Goal: Information Seeking & Learning: Learn about a topic

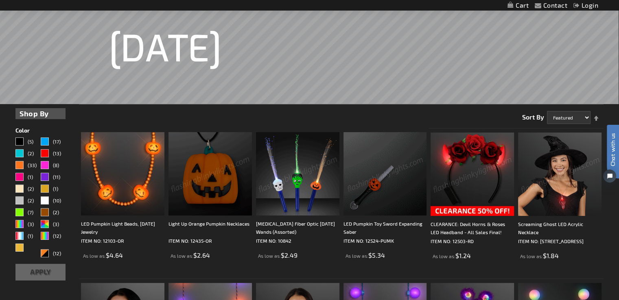
click at [477, 158] on img at bounding box center [471, 174] width 83 height 83
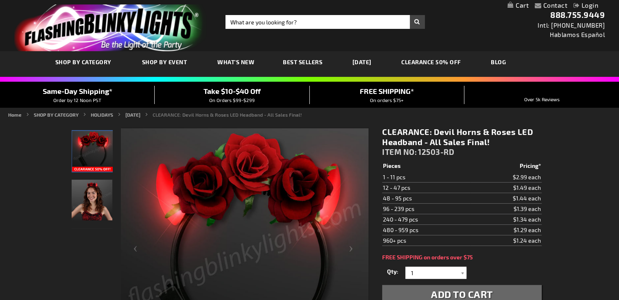
click at [91, 199] on img "Woman wearing Red Roses LED Devil Horns with Flowers" at bounding box center [92, 200] width 41 height 41
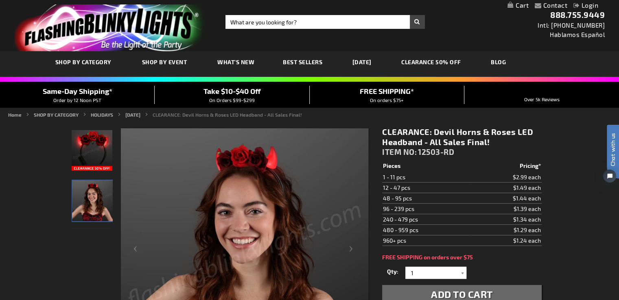
click at [96, 140] on img "Red Roses LED Devil Horns with Flowers" at bounding box center [92, 150] width 41 height 41
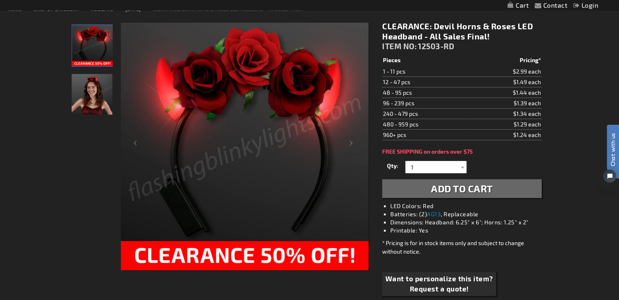
scroll to position [41, 0]
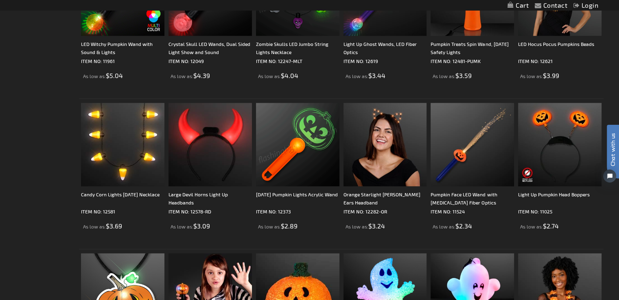
scroll to position [774, 0]
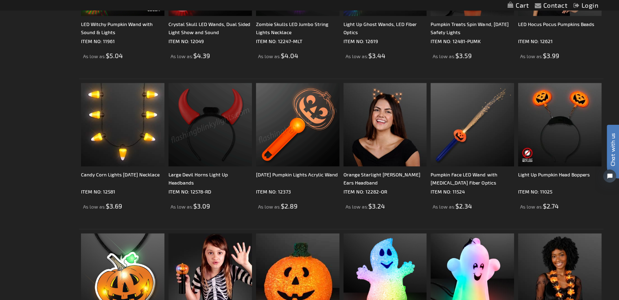
click at [211, 109] on img at bounding box center [209, 124] width 83 height 83
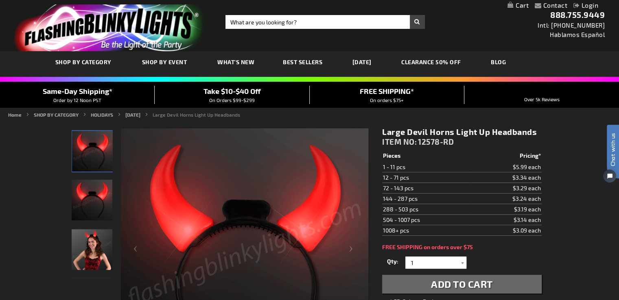
click at [91, 259] on img "Woman wearing Large Devil Horns Light Up Headband" at bounding box center [92, 249] width 41 height 41
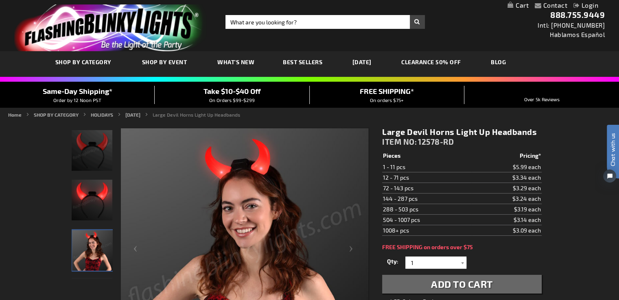
click at [94, 196] on img "Large Devil Horns Light Up Headband" at bounding box center [92, 200] width 41 height 41
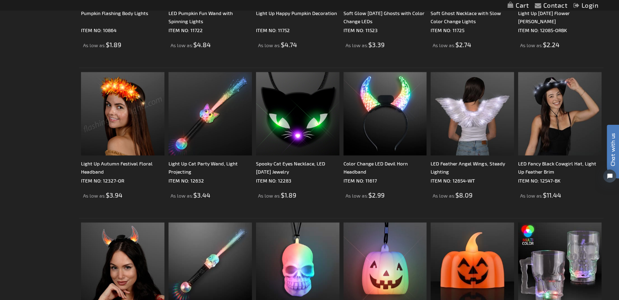
scroll to position [1100, 0]
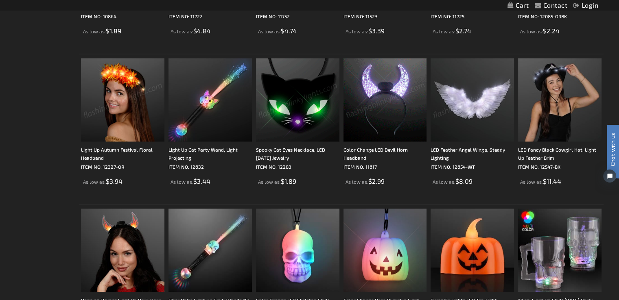
click at [480, 104] on img at bounding box center [471, 99] width 83 height 83
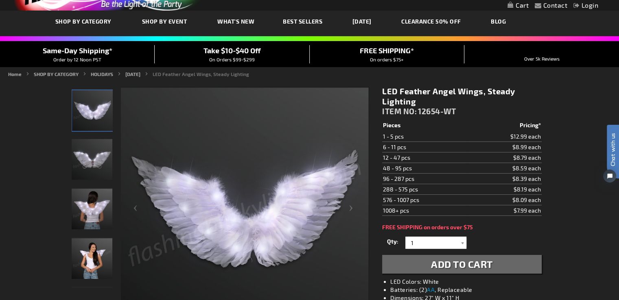
click at [97, 207] on img "Woman wearing LED Feather Angel Wings" at bounding box center [92, 209] width 41 height 41
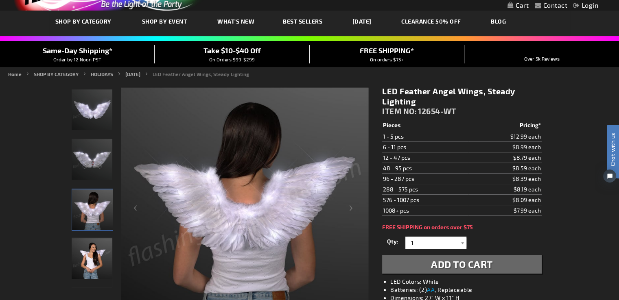
click at [86, 271] on img "Woman wearing LED Feather Angel Wings" at bounding box center [92, 258] width 41 height 41
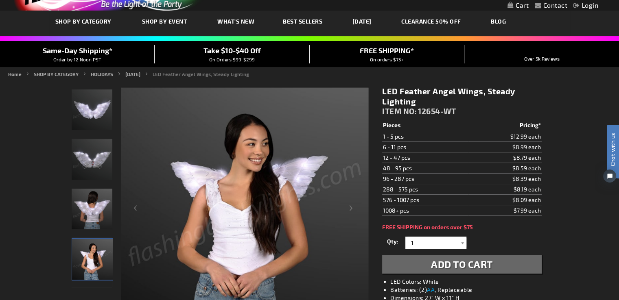
click at [95, 209] on img "Woman wearing LED Feather Angel Wings" at bounding box center [92, 209] width 41 height 41
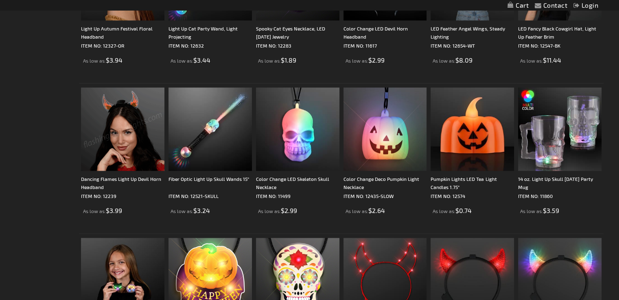
click at [129, 125] on img at bounding box center [122, 128] width 83 height 83
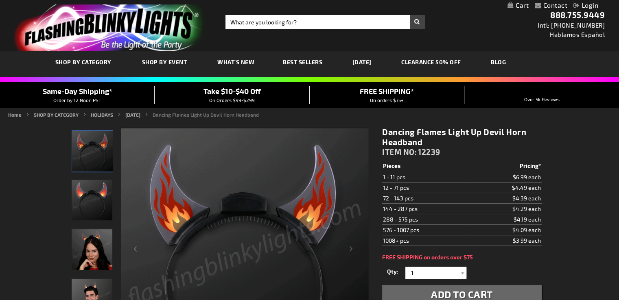
click at [94, 250] on img "Woman wearing Dancing Flames Light Up Devil Horn LED Headband" at bounding box center [92, 249] width 41 height 41
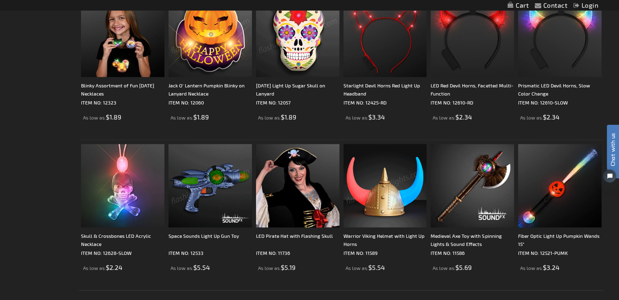
scroll to position [1587, 0]
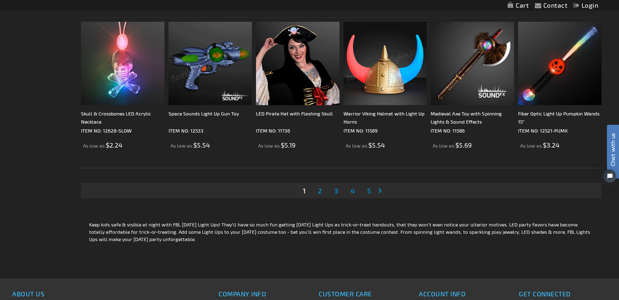
click at [319, 191] on span "2" at bounding box center [320, 190] width 4 height 9
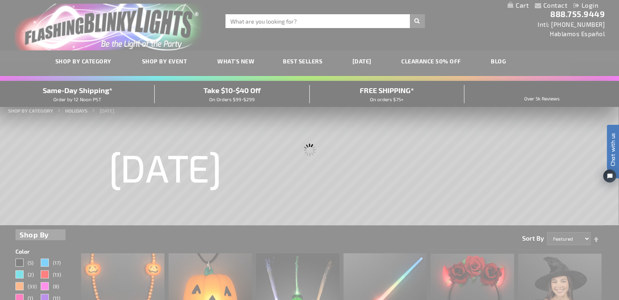
scroll to position [0, 0]
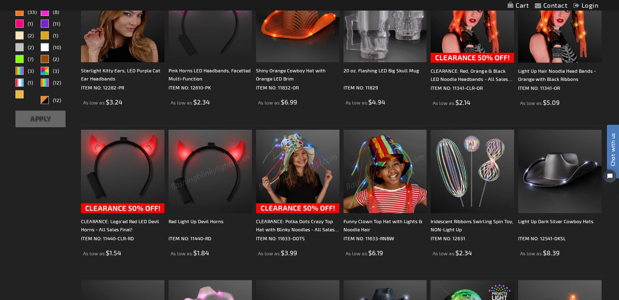
scroll to position [285, 0]
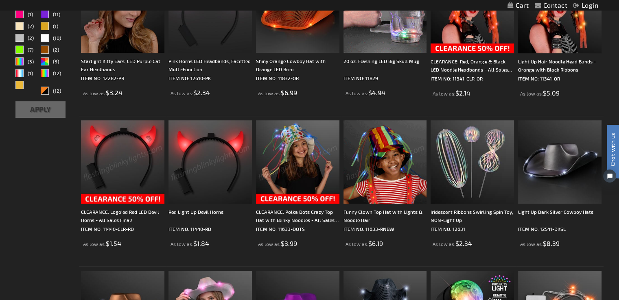
click at [133, 171] on img at bounding box center [122, 161] width 83 height 83
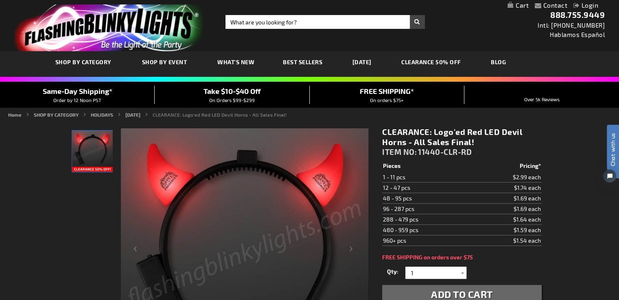
click at [100, 145] on img "CLEARANCE: Logo'ed Red LED Devil Horns - All Sales Final!" at bounding box center [92, 151] width 41 height 41
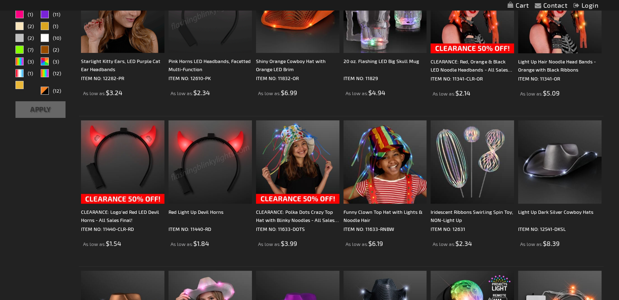
click at [210, 159] on img at bounding box center [209, 161] width 83 height 83
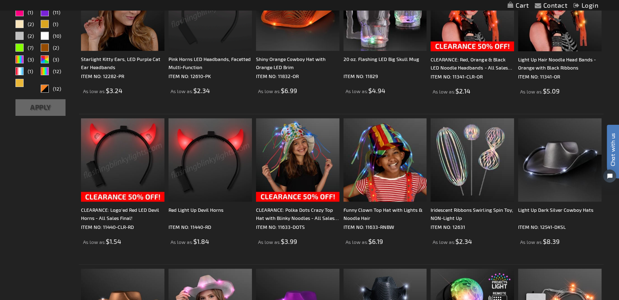
scroll to position [285, 0]
